Goal: Task Accomplishment & Management: Use online tool/utility

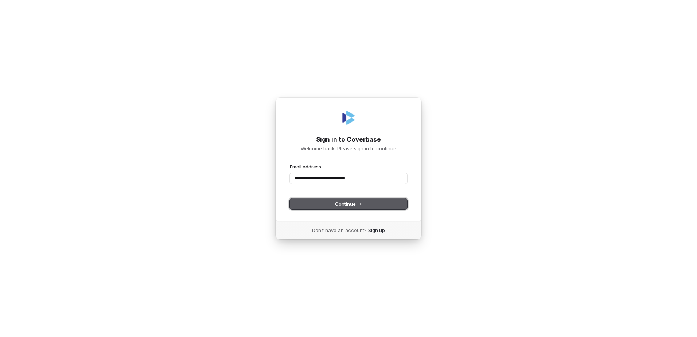
click at [328, 203] on button "Continue" at bounding box center [348, 203] width 117 height 11
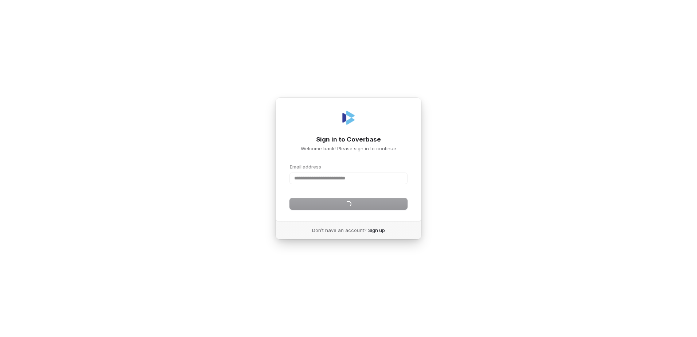
type input "**********"
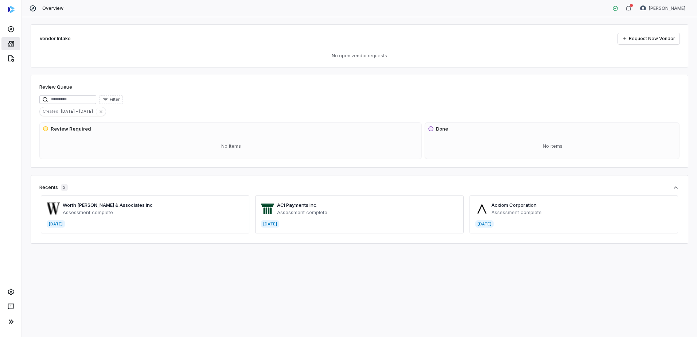
click at [9, 42] on icon at bounding box center [11, 43] width 6 height 5
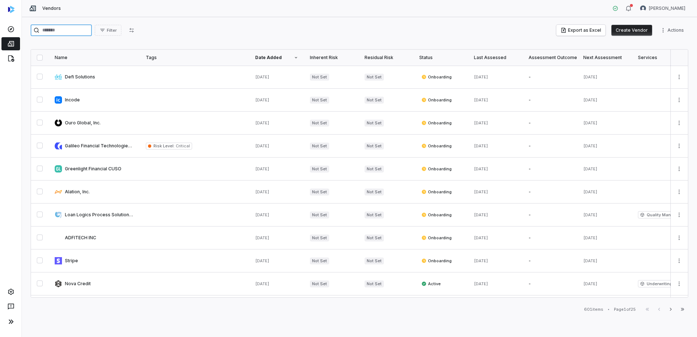
click at [79, 31] on input "search" at bounding box center [61, 30] width 61 height 12
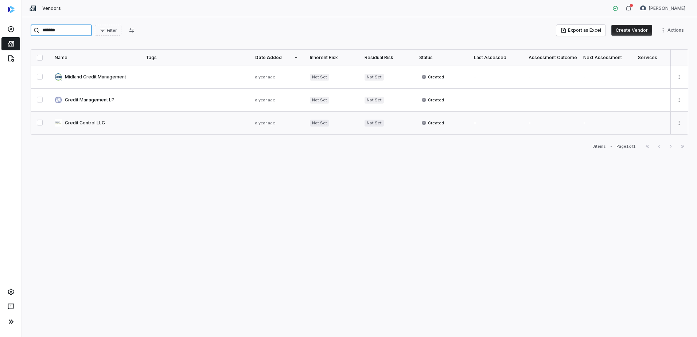
type input "******"
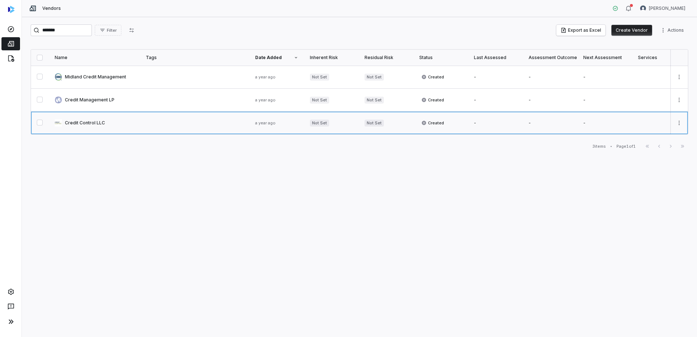
click at [83, 123] on link at bounding box center [94, 123] width 91 height 23
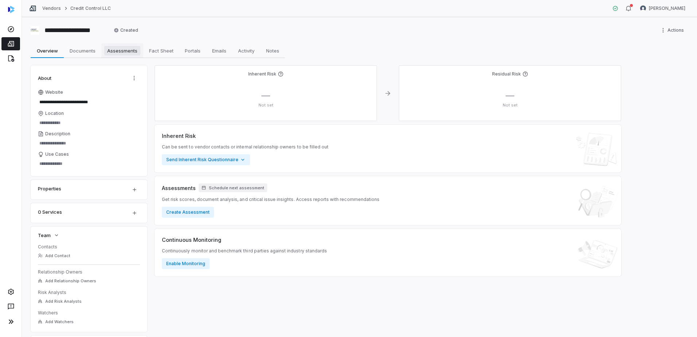
click at [120, 54] on span "Assessments" at bounding box center [122, 50] width 36 height 9
type textarea "*"
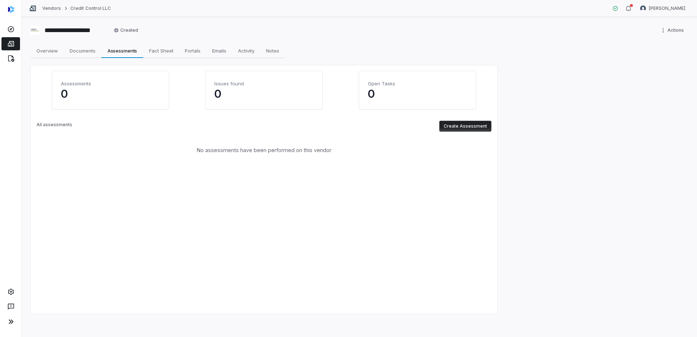
click at [463, 124] on button "Create Assessment" at bounding box center [465, 126] width 52 height 11
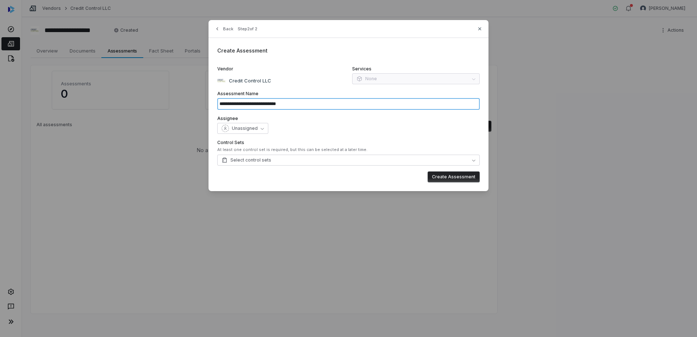
click at [289, 105] on input "**********" at bounding box center [348, 104] width 262 height 12
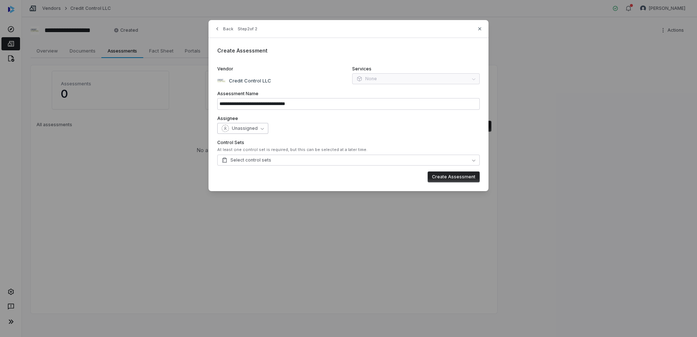
click at [247, 129] on span "Unassigned" at bounding box center [245, 128] width 26 height 6
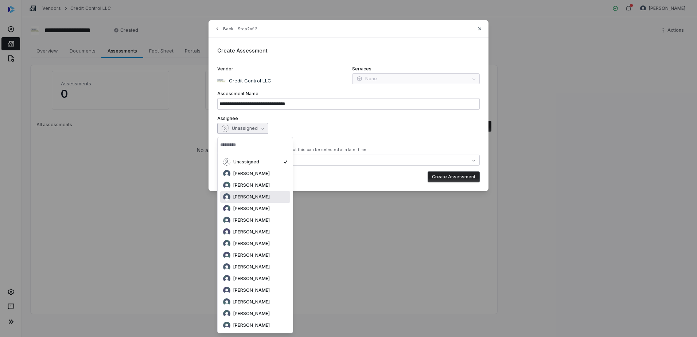
click at [257, 197] on span "[PERSON_NAME]" at bounding box center [251, 197] width 36 height 6
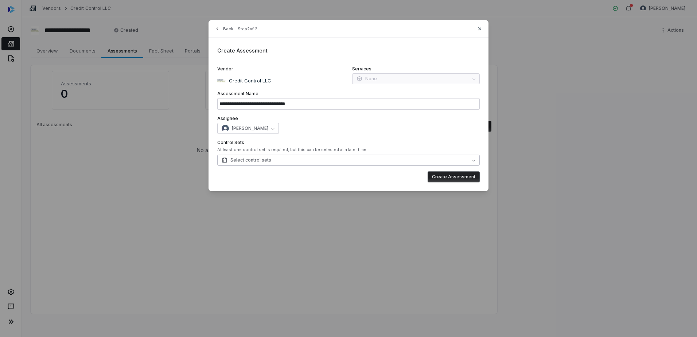
click at [250, 160] on span "Select control sets" at bounding box center [247, 160] width 50 height 6
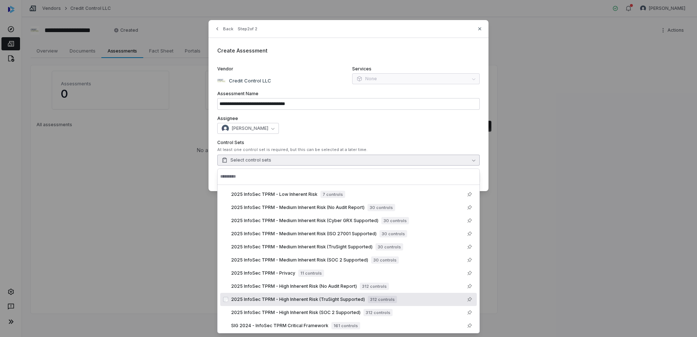
scroll to position [12, 0]
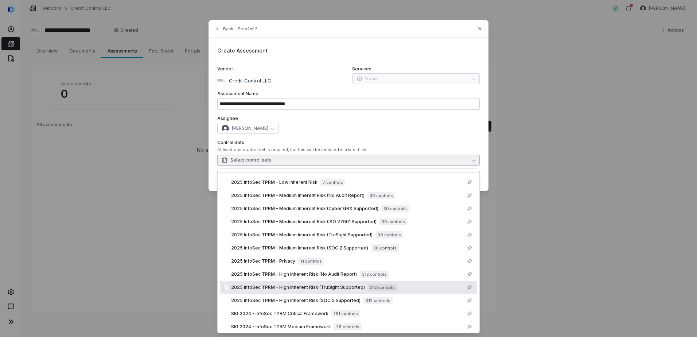
click at [305, 288] on span "2025 InfoSec TPRM - High Inherent Risk (TruSight Supported)" at bounding box center [298, 287] width 134 height 6
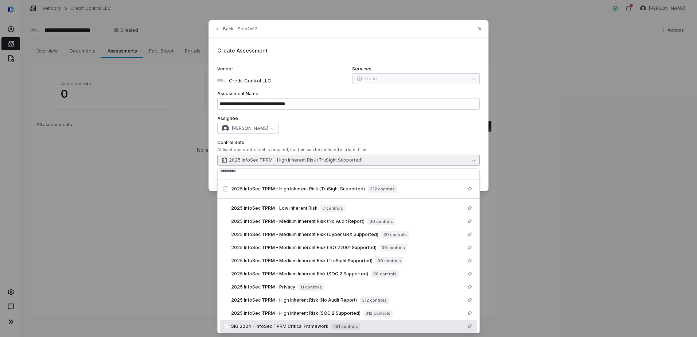
scroll to position [0, 0]
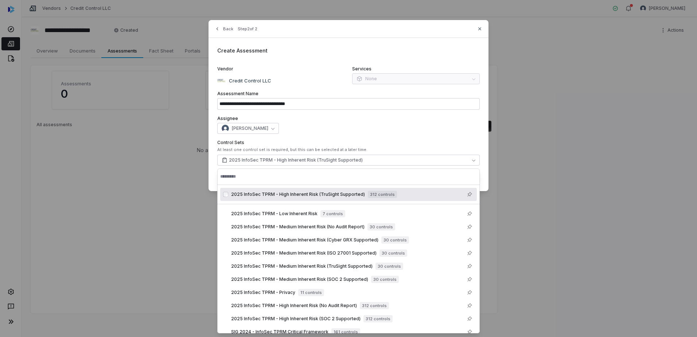
click at [410, 131] on div "[PERSON_NAME]" at bounding box center [348, 128] width 262 height 11
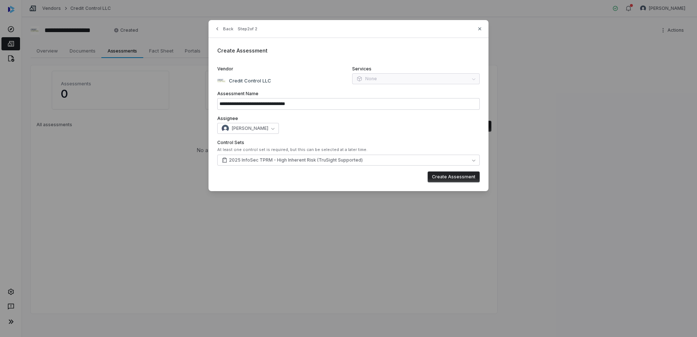
click at [455, 177] on button "Create Assessment" at bounding box center [454, 176] width 52 height 11
type input "**********"
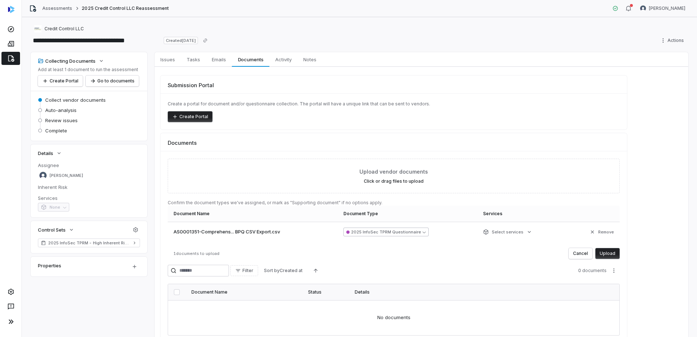
click at [394, 230] on button "2025 InfoSec TPRM Questionnaire" at bounding box center [385, 231] width 85 height 9
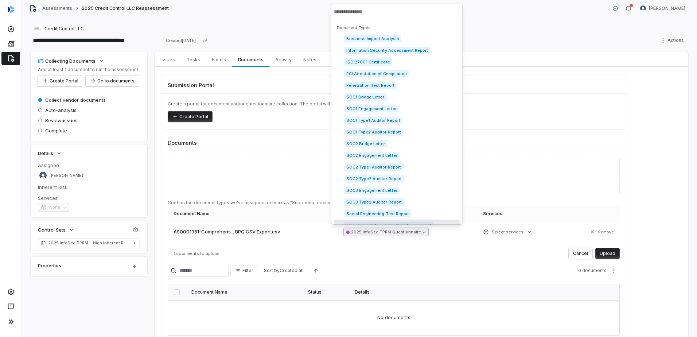
click at [488, 249] on div "1 documents to upload Cancel Upload" at bounding box center [394, 253] width 452 height 11
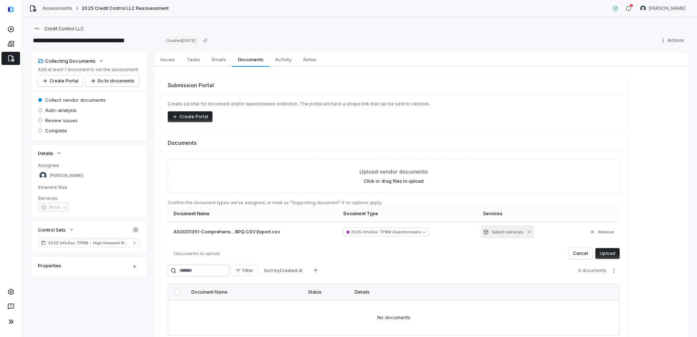
click at [513, 232] on html "**********" at bounding box center [348, 168] width 697 height 337
click at [483, 264] on html "**********" at bounding box center [348, 168] width 697 height 337
click at [420, 232] on button "2025 InfoSec TPRM Questionnaire" at bounding box center [385, 231] width 85 height 9
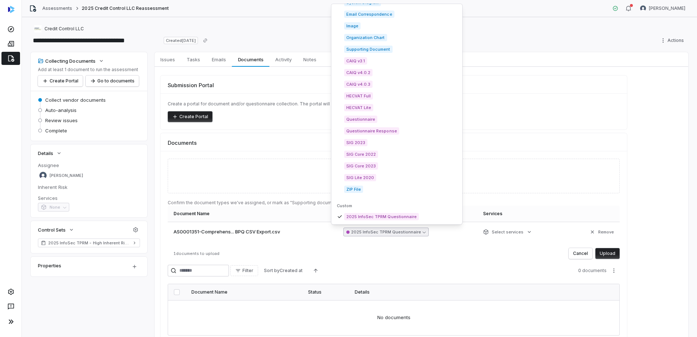
scroll to position [1040, 0]
click at [316, 242] on div "Upload vendor documents Click or drag files to upload Confirm the document type…" at bounding box center [394, 209] width 452 height 100
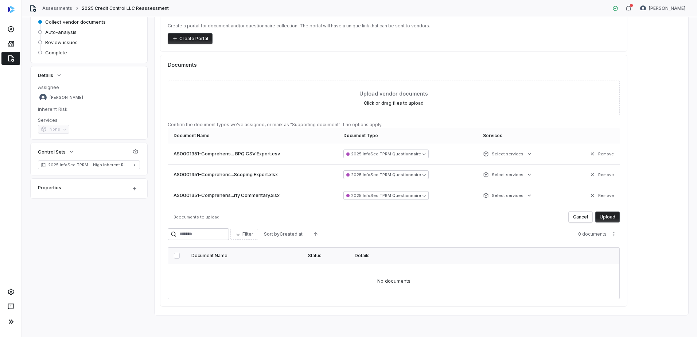
scroll to position [79, 0]
click at [608, 214] on button "Upload" at bounding box center [607, 215] width 24 height 11
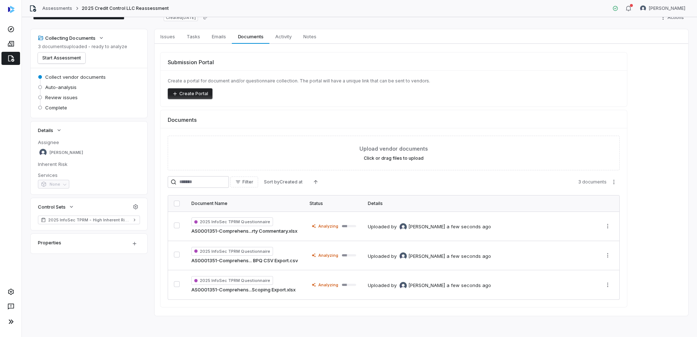
scroll to position [25, 0]
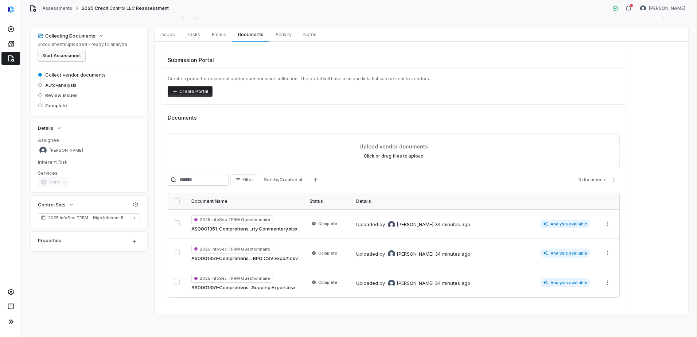
click at [62, 52] on button "Start Assessment" at bounding box center [61, 55] width 47 height 11
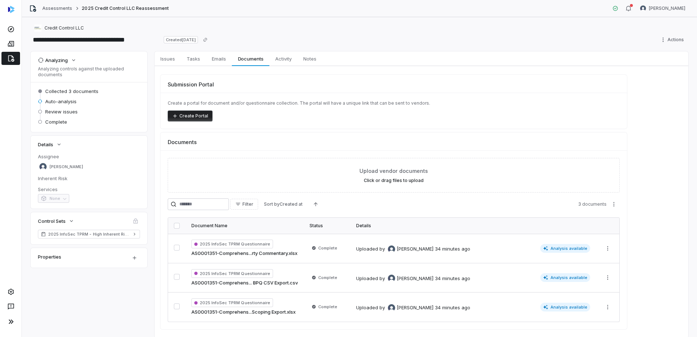
scroll to position [0, 0]
click at [679, 37] on html "**********" at bounding box center [348, 168] width 697 height 337
click at [664, 67] on div "Cancel run" at bounding box center [664, 68] width 52 height 12
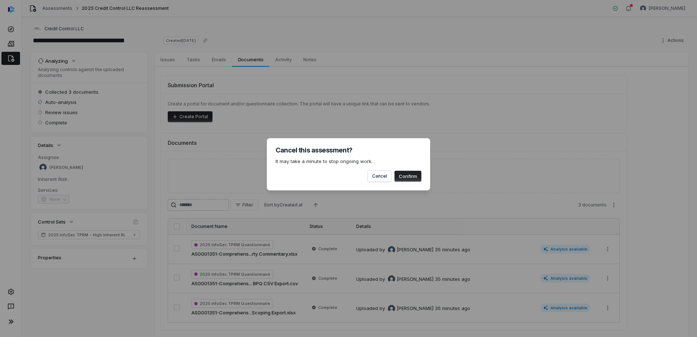
click at [407, 175] on button "Confirm" at bounding box center [407, 176] width 27 height 11
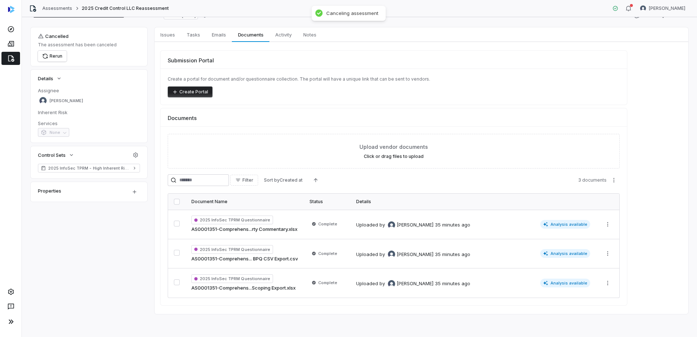
scroll to position [25, 0]
click at [605, 222] on html "**********" at bounding box center [348, 168] width 697 height 337
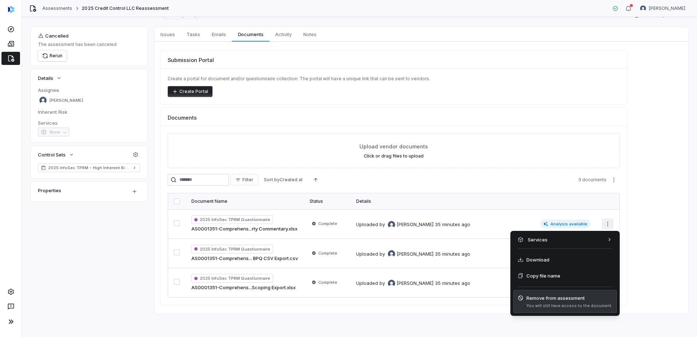
click at [555, 308] on span "You will still have access to the document." at bounding box center [569, 305] width 86 height 5
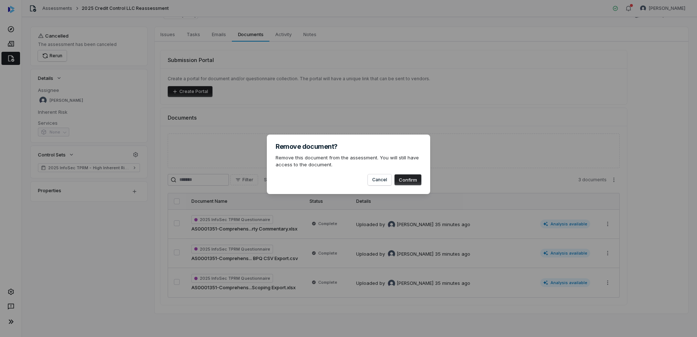
click at [407, 179] on button "Confirm" at bounding box center [407, 179] width 27 height 11
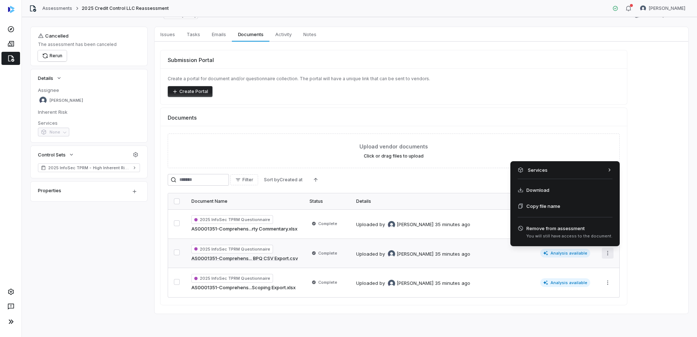
click at [606, 253] on html "**********" at bounding box center [348, 168] width 697 height 337
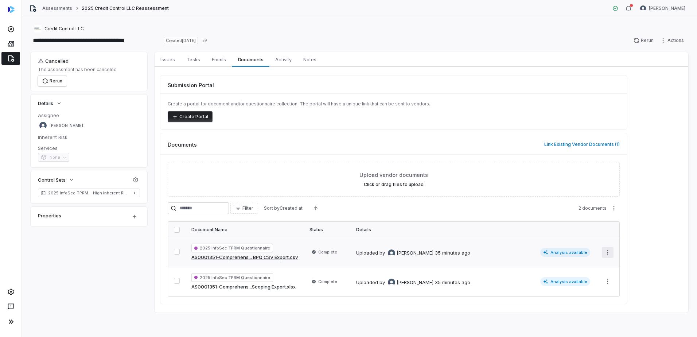
click at [610, 253] on html "**********" at bounding box center [348, 168] width 697 height 337
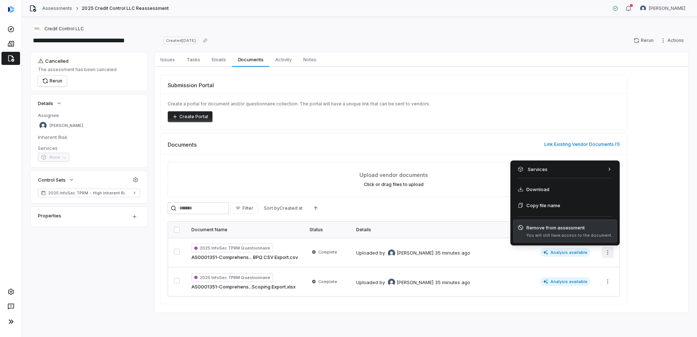
click at [555, 229] on span "Remove from assessment" at bounding box center [569, 227] width 86 height 7
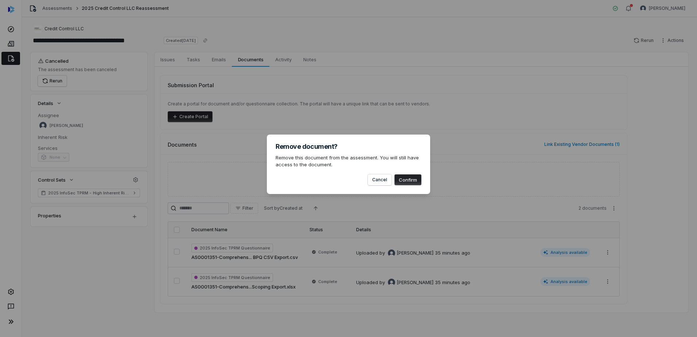
click at [408, 178] on button "Confirm" at bounding box center [407, 179] width 27 height 11
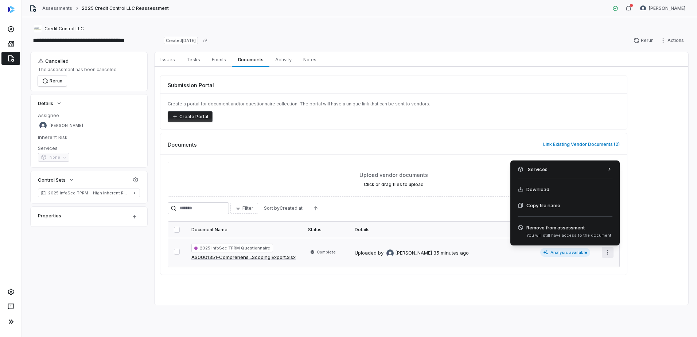
click at [609, 253] on html "**********" at bounding box center [348, 168] width 697 height 337
click at [544, 230] on span "Remove from assessment" at bounding box center [569, 227] width 86 height 7
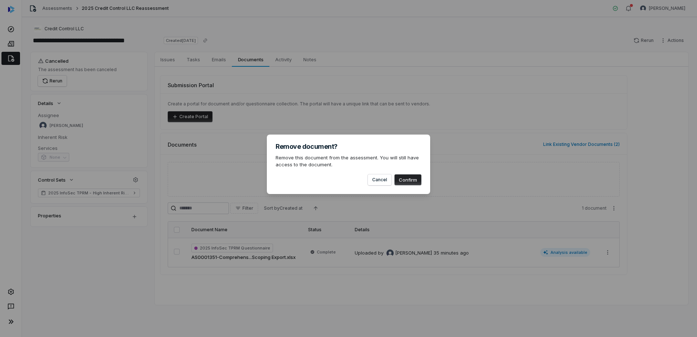
click at [407, 179] on button "Confirm" at bounding box center [407, 179] width 27 height 11
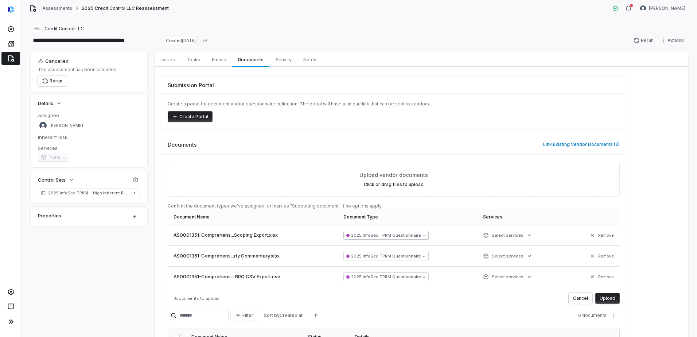
click at [429, 235] on button "2025 InfoSec TPRM Questionnaire" at bounding box center [385, 235] width 85 height 9
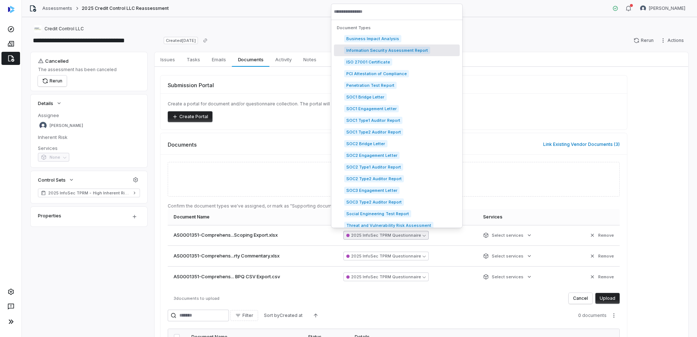
click at [403, 51] on span "Information Security Assessment Report" at bounding box center [387, 50] width 86 height 7
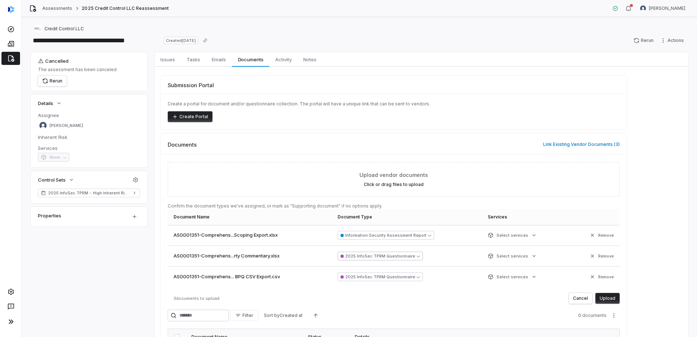
click at [410, 256] on button "2025 InfoSec TPRM Questionnaire" at bounding box center [380, 255] width 85 height 9
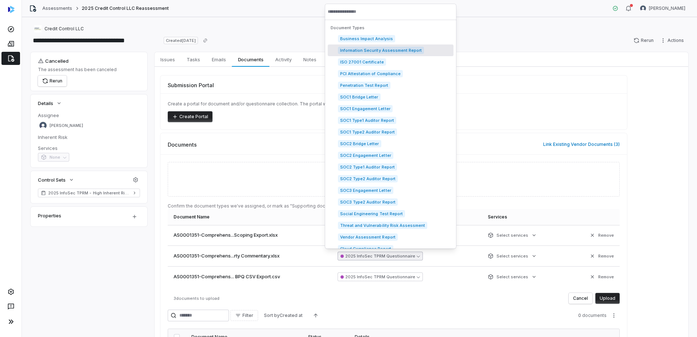
click at [397, 51] on span "Information Security Assessment Report" at bounding box center [381, 50] width 86 height 7
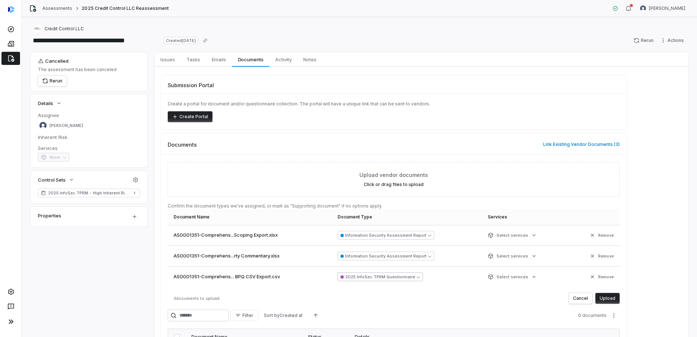
click at [389, 278] on button "2025 InfoSec TPRM Questionnaire" at bounding box center [380, 276] width 85 height 9
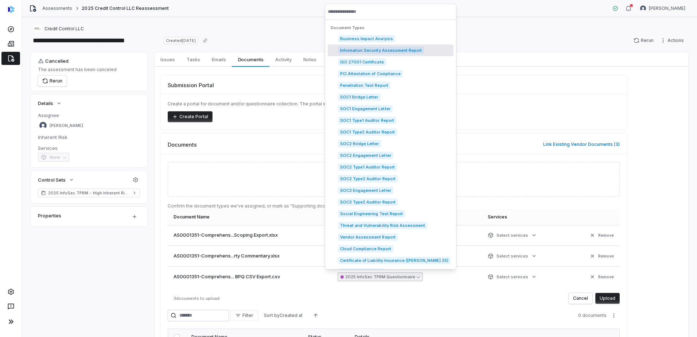
click at [384, 51] on span "Information Security Assessment Report" at bounding box center [381, 50] width 86 height 7
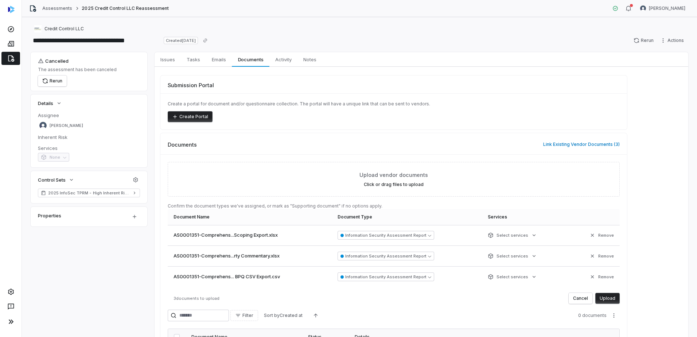
click at [613, 296] on button "Upload" at bounding box center [607, 298] width 24 height 11
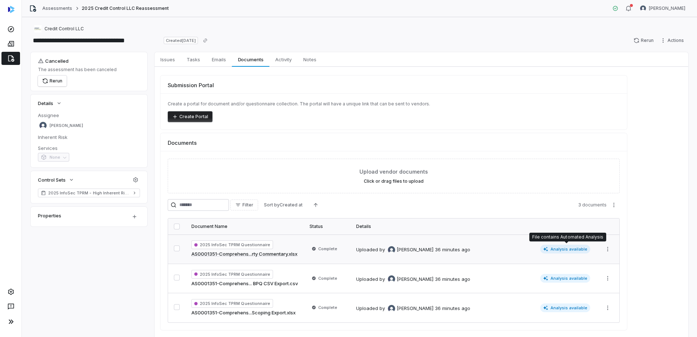
click at [559, 248] on span "Analysis available" at bounding box center [565, 249] width 50 height 9
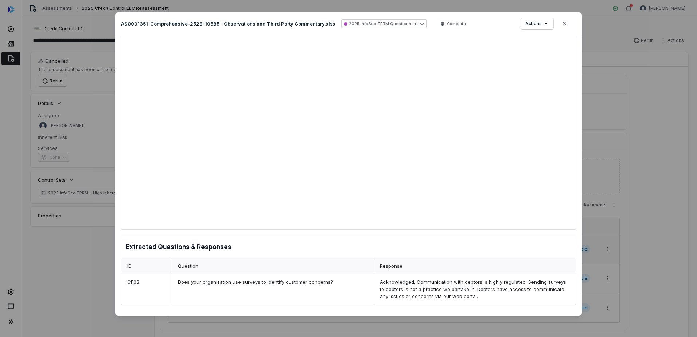
scroll to position [24, 0]
click at [383, 20] on button "2025 InfoSec TPRM Questionnaire" at bounding box center [383, 23] width 85 height 9
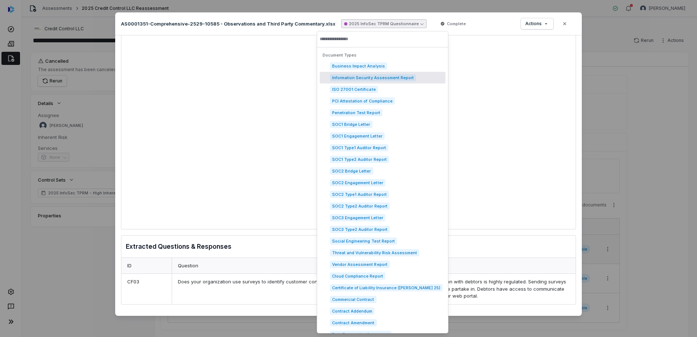
click at [388, 78] on span "Information Security Assessment Report" at bounding box center [373, 77] width 86 height 7
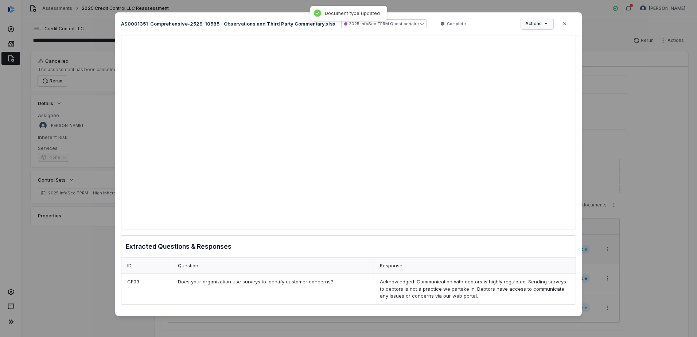
click at [543, 23] on div "Document Preview AS0001351-Comprehensive-2529-10585 - Observations and Third Pa…" at bounding box center [348, 168] width 697 height 335
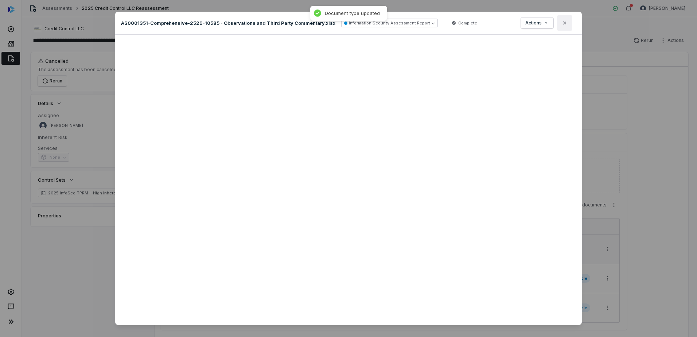
click at [563, 22] on icon "button" at bounding box center [564, 23] width 3 height 3
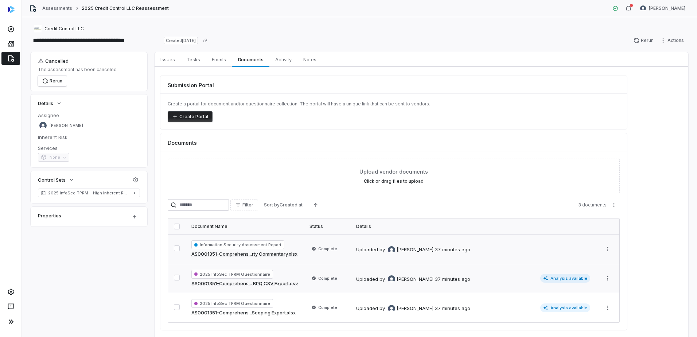
click at [569, 278] on span "Analysis available" at bounding box center [565, 278] width 50 height 9
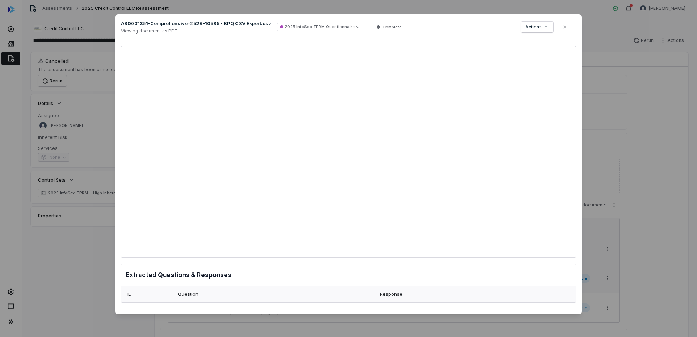
click at [336, 28] on button "2025 InfoSec TPRM Questionnaire" at bounding box center [319, 27] width 85 height 9
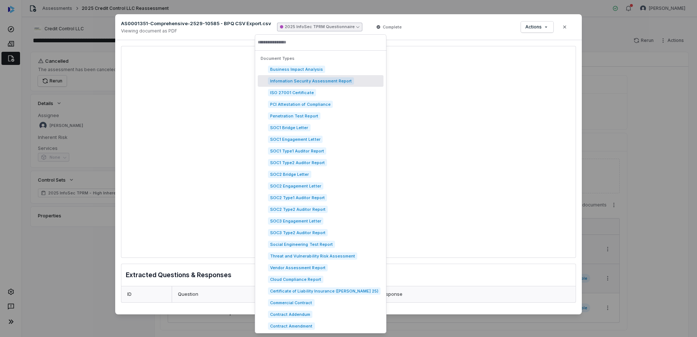
click at [314, 78] on span "Information Security Assessment Report" at bounding box center [311, 80] width 86 height 7
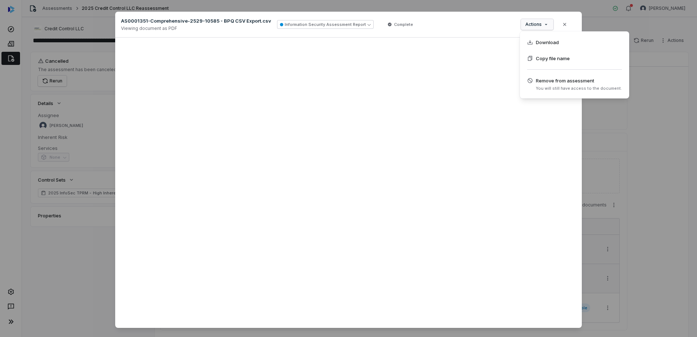
click at [547, 23] on div "Document Preview AS0001351-Comprehensive-2529-10585 - BPQ CSV Export.csv Viewin…" at bounding box center [348, 174] width 697 height 348
click at [542, 85] on span "Remove from assessment You will still have access to the document." at bounding box center [574, 84] width 95 height 14
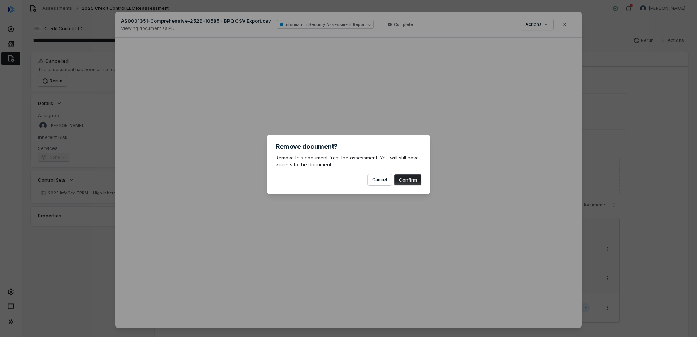
click at [402, 181] on button "Confirm" at bounding box center [407, 179] width 27 height 11
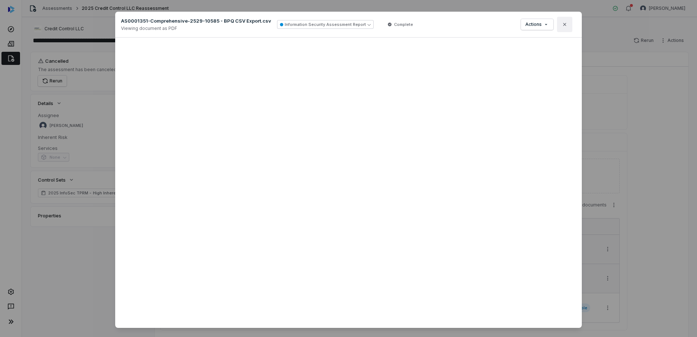
click at [563, 25] on icon "button" at bounding box center [565, 25] width 6 height 6
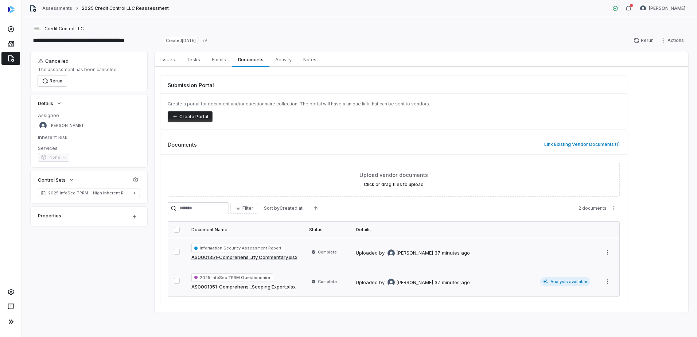
click at [564, 280] on span "Analysis available" at bounding box center [565, 281] width 50 height 9
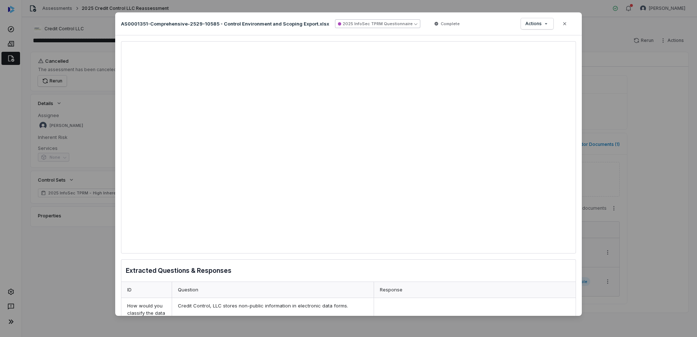
click at [392, 25] on button "2025 InfoSec TPRM Questionnaire" at bounding box center [377, 23] width 85 height 9
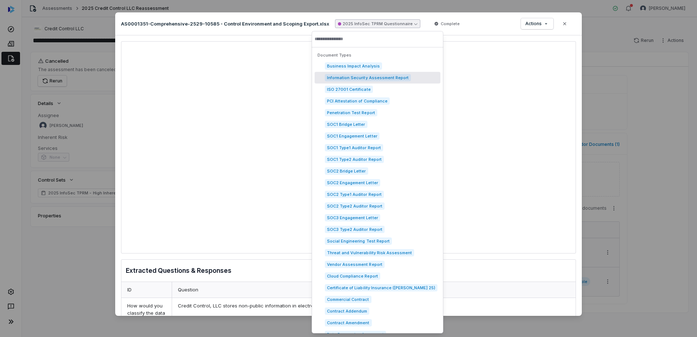
click at [383, 78] on span "Information Security Assessment Report" at bounding box center [368, 77] width 86 height 7
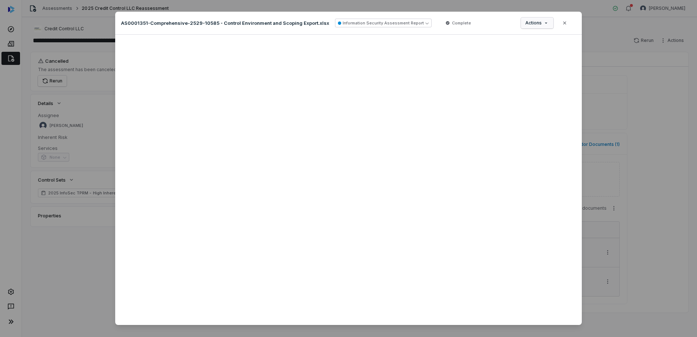
click at [545, 23] on div "Document Preview AS0001351-Comprehensive-2529-10585 - Control Environment and S…" at bounding box center [348, 172] width 697 height 345
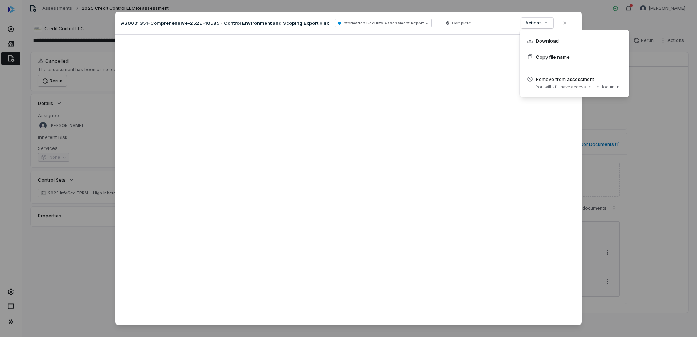
click at [498, 27] on div "Document Preview AS0001351-Comprehensive-2529-10585 - Control Environment and S…" at bounding box center [348, 172] width 697 height 345
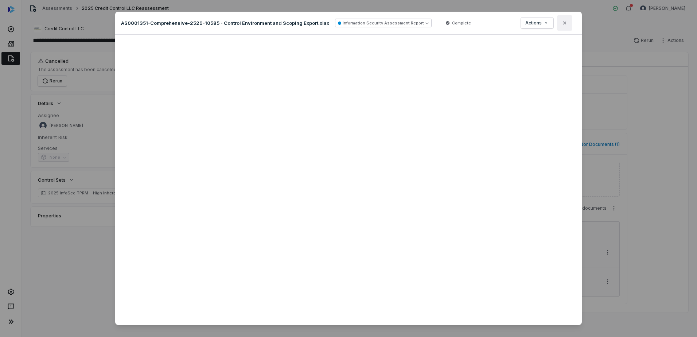
click at [564, 23] on icon "button" at bounding box center [565, 23] width 6 height 6
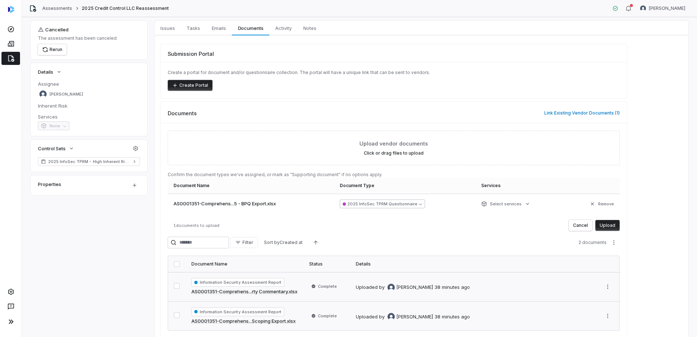
scroll to position [36, 0]
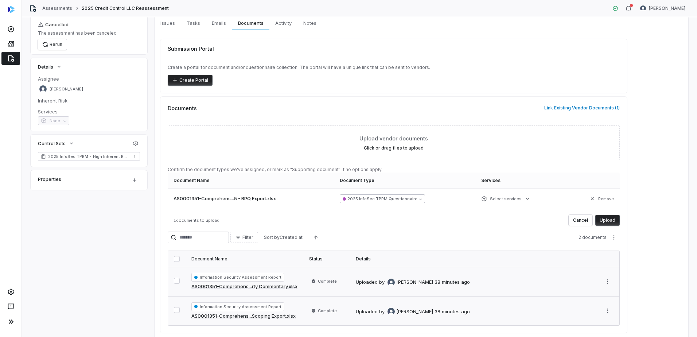
click at [387, 196] on button "2025 InfoSec TPRM Questionnaire" at bounding box center [382, 198] width 85 height 9
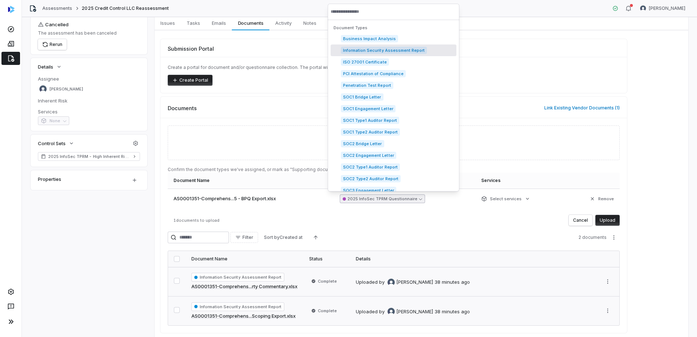
click at [373, 51] on span "Information Security Assessment Report" at bounding box center [384, 50] width 86 height 7
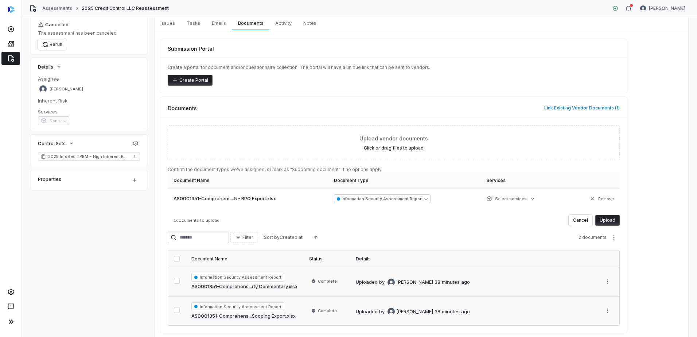
click at [608, 219] on button "Upload" at bounding box center [607, 220] width 24 height 11
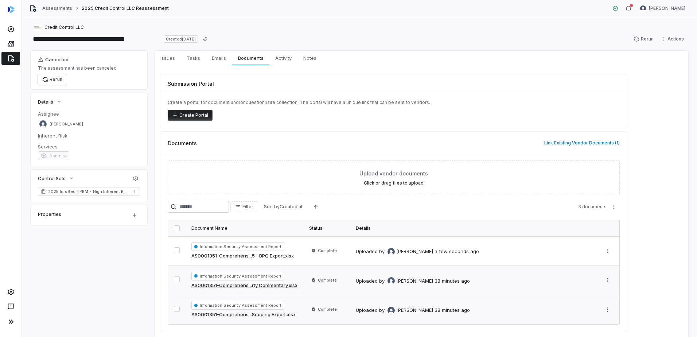
scroll to position [0, 0]
click at [644, 39] on button "Rerun" at bounding box center [643, 40] width 29 height 11
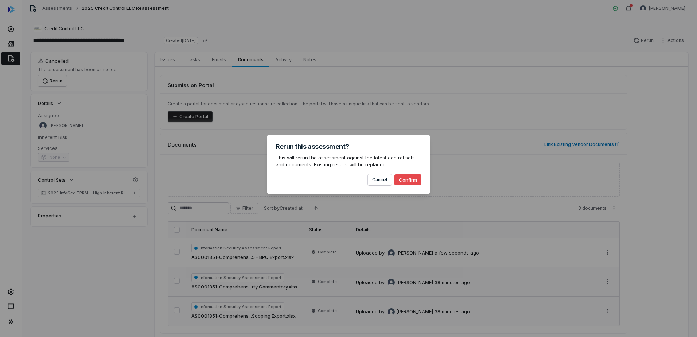
click at [410, 180] on button "Confirm" at bounding box center [407, 179] width 27 height 11
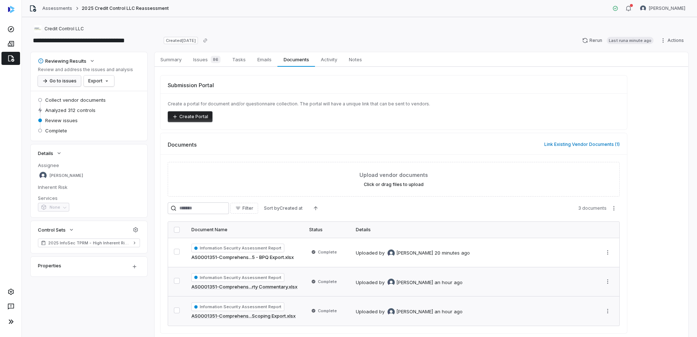
click at [61, 82] on button "Go to issues" at bounding box center [59, 80] width 43 height 11
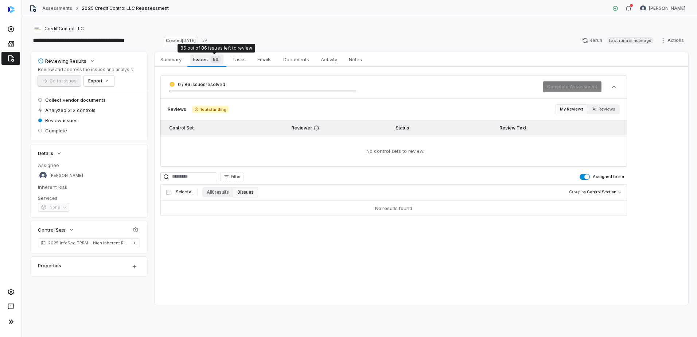
click at [208, 60] on div "86" at bounding box center [214, 59] width 13 height 7
click at [102, 81] on html "**********" at bounding box center [348, 168] width 697 height 337
click at [128, 79] on html "**********" at bounding box center [348, 168] width 697 height 337
click at [207, 59] on span "Issues 86" at bounding box center [206, 59] width 33 height 10
click at [202, 86] on span "0 / 86 issues resolved" at bounding box center [201, 84] width 47 height 5
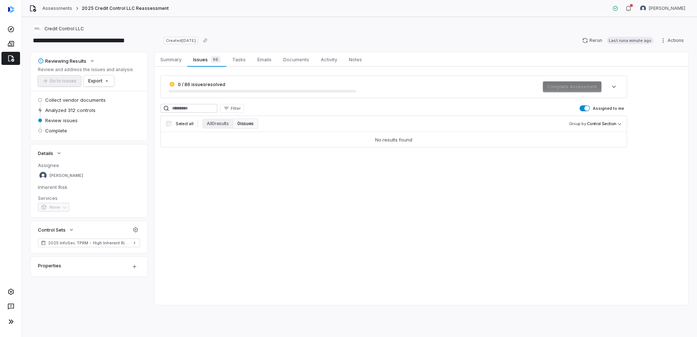
click at [350, 88] on div "0 / 86 issues resolved" at bounding box center [262, 86] width 187 height 11
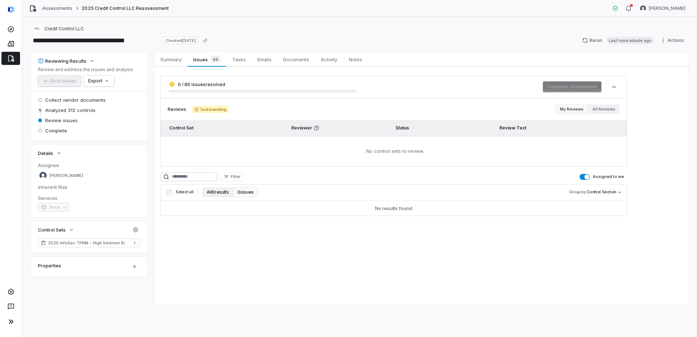
drag, startPoint x: 243, startPoint y: 192, endPoint x: 216, endPoint y: 191, distance: 27.4
click at [242, 192] on button "0 issues" at bounding box center [245, 192] width 25 height 10
drag, startPoint x: 208, startPoint y: 191, endPoint x: 214, endPoint y: 191, distance: 5.5
click at [208, 191] on button "All 0 results" at bounding box center [217, 192] width 31 height 10
click at [248, 192] on button "0 issues" at bounding box center [245, 192] width 25 height 10
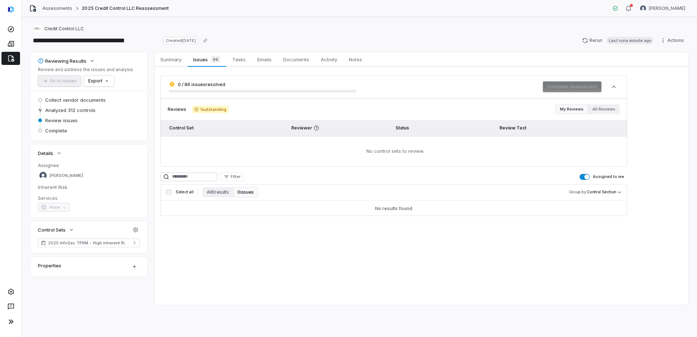
click at [178, 192] on span "Select all" at bounding box center [184, 191] width 17 height 5
click at [585, 177] on button "Assigned to me" at bounding box center [585, 177] width 10 height 6
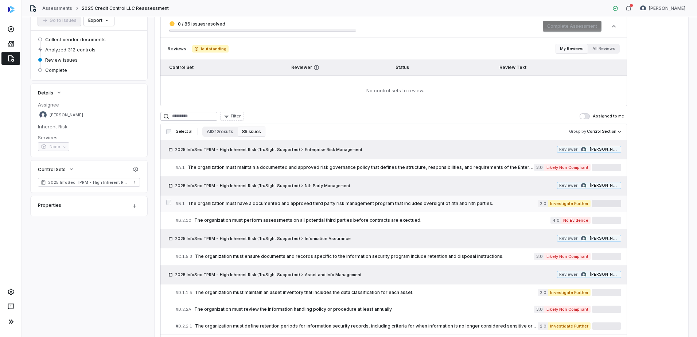
scroll to position [73, 0]
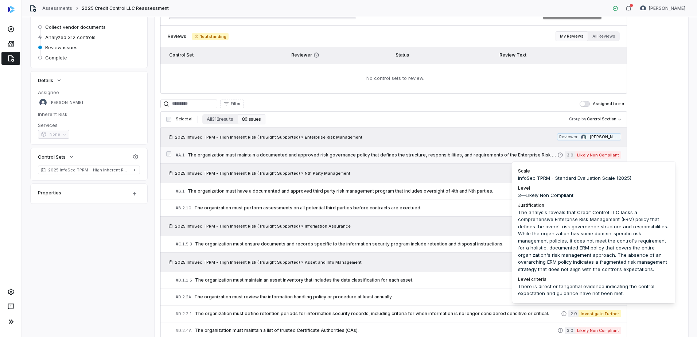
click at [551, 153] on span "The organization must maintain a documented and approved risk governance policy…" at bounding box center [373, 155] width 370 height 6
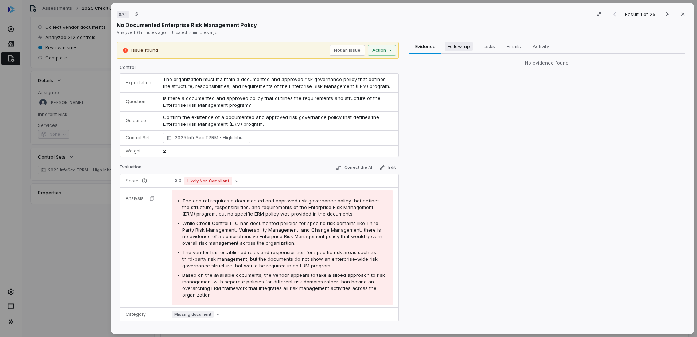
click at [458, 46] on span "Follow-up" at bounding box center [459, 46] width 28 height 9
click at [487, 47] on span "Tasks" at bounding box center [488, 46] width 19 height 9
click at [463, 47] on span "Follow-up" at bounding box center [459, 46] width 28 height 9
click at [491, 48] on span "Tasks" at bounding box center [488, 46] width 19 height 9
click at [513, 47] on span "Emails" at bounding box center [514, 46] width 20 height 9
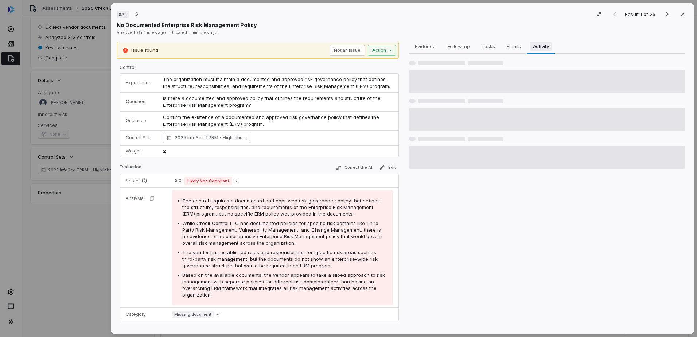
click at [543, 47] on span "Activity" at bounding box center [541, 46] width 22 height 9
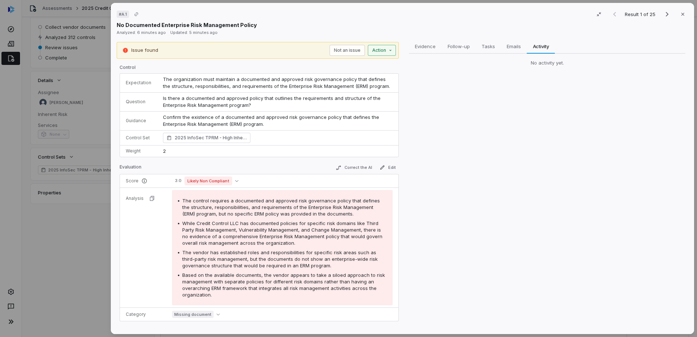
click at [384, 49] on div "# A.1 Result 1 of 25 Close No Documented Enterprise Risk Management Policy Anal…" at bounding box center [348, 168] width 697 height 337
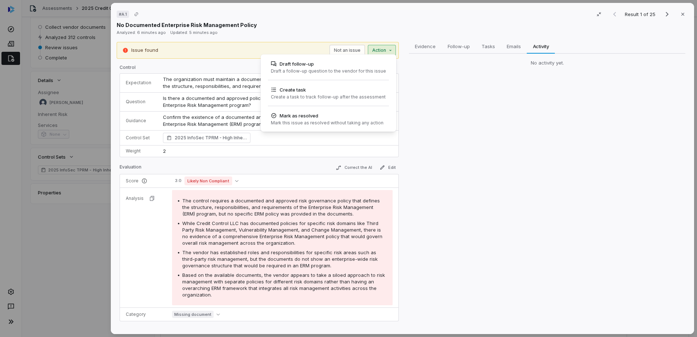
click at [431, 69] on div "# A.1 Result 1 of 25 Close No Documented Enterprise Risk Management Policy Anal…" at bounding box center [348, 168] width 697 height 337
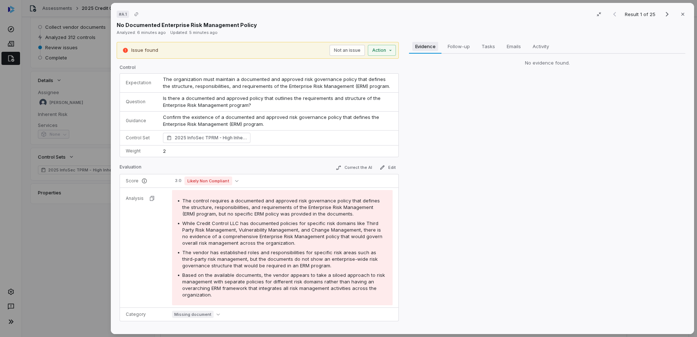
click at [416, 46] on span "Evidence" at bounding box center [425, 46] width 26 height 9
